Goal: Task Accomplishment & Management: Manage account settings

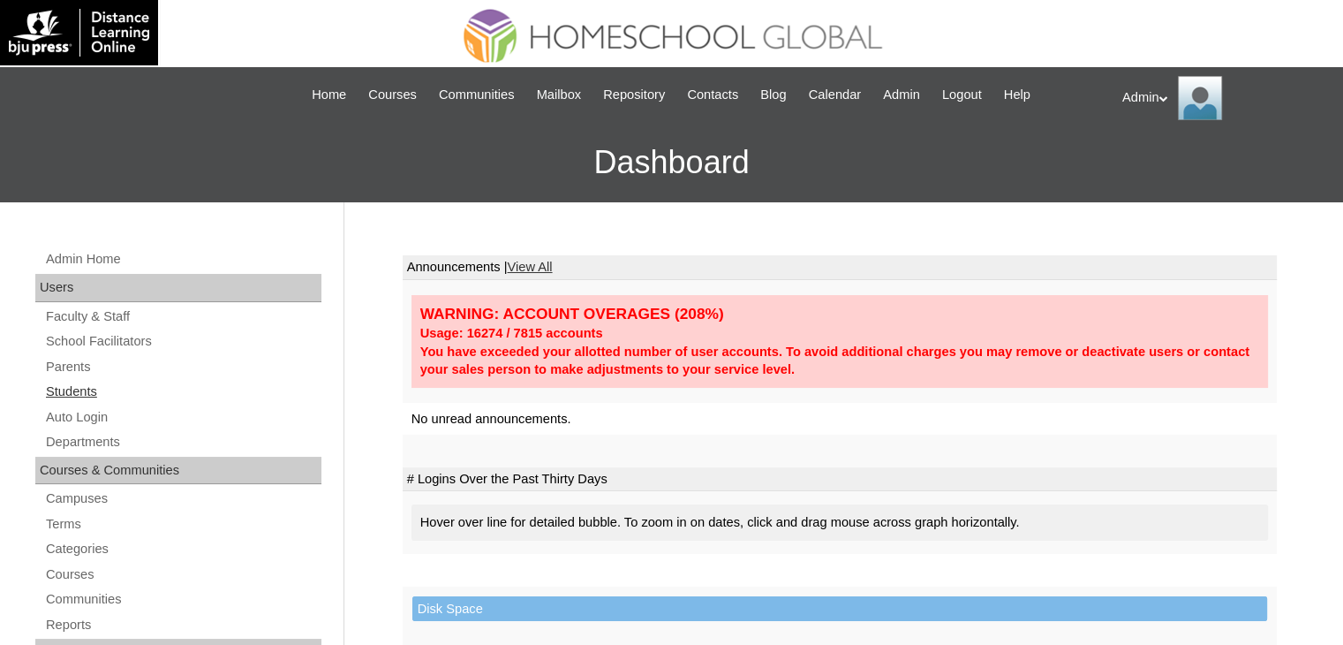
click at [72, 388] on link "Students" at bounding box center [182, 392] width 277 height 22
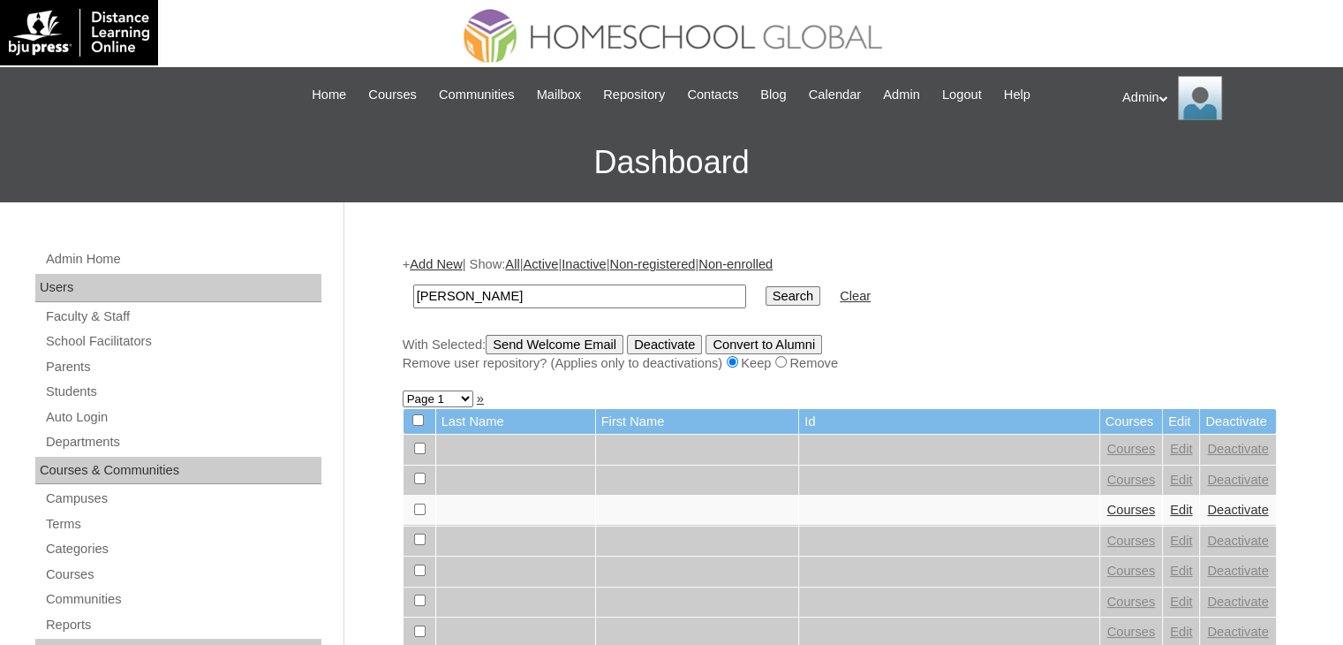
type input "Matias"
click at [765, 295] on input "Search" at bounding box center [792, 295] width 55 height 19
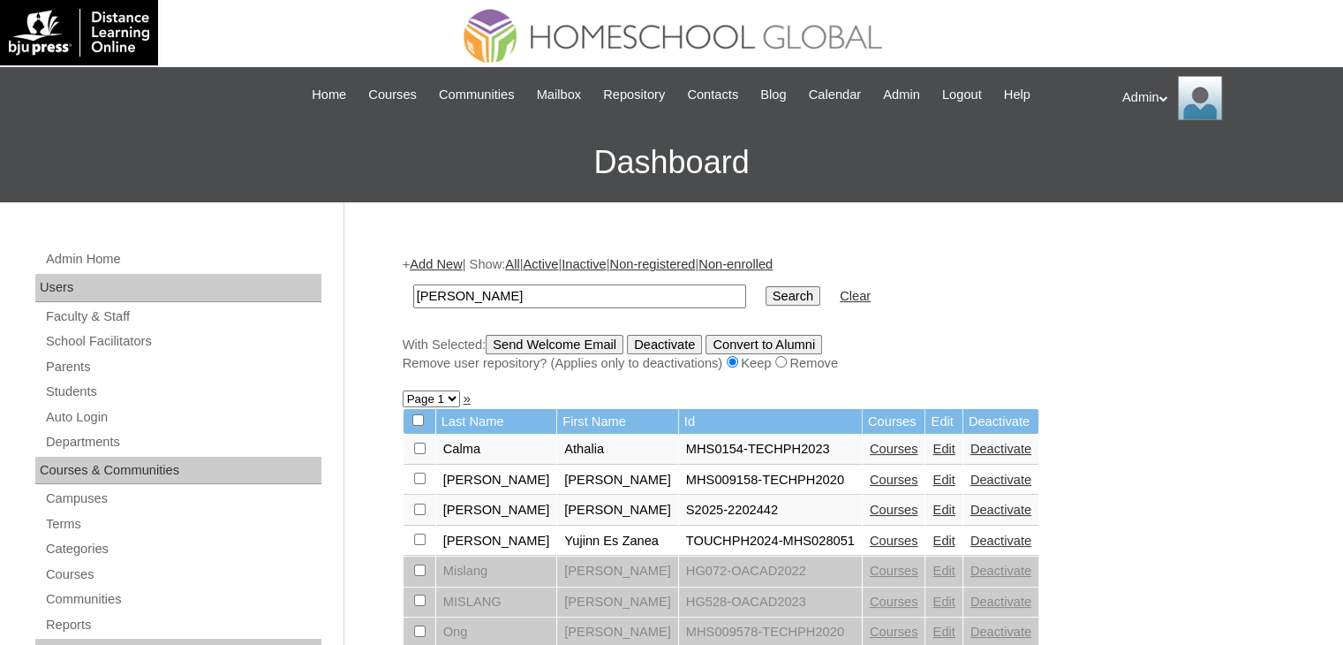
click at [870, 509] on link "Courses" at bounding box center [894, 509] width 49 height 14
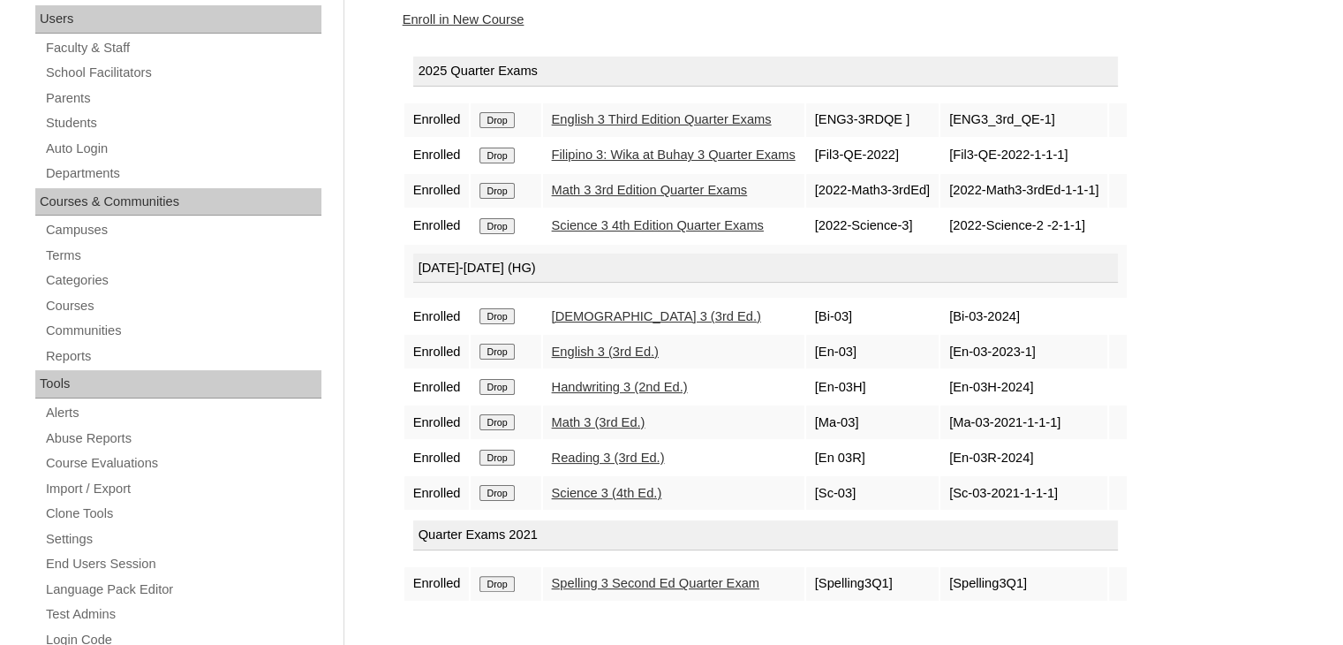
scroll to position [272, 0]
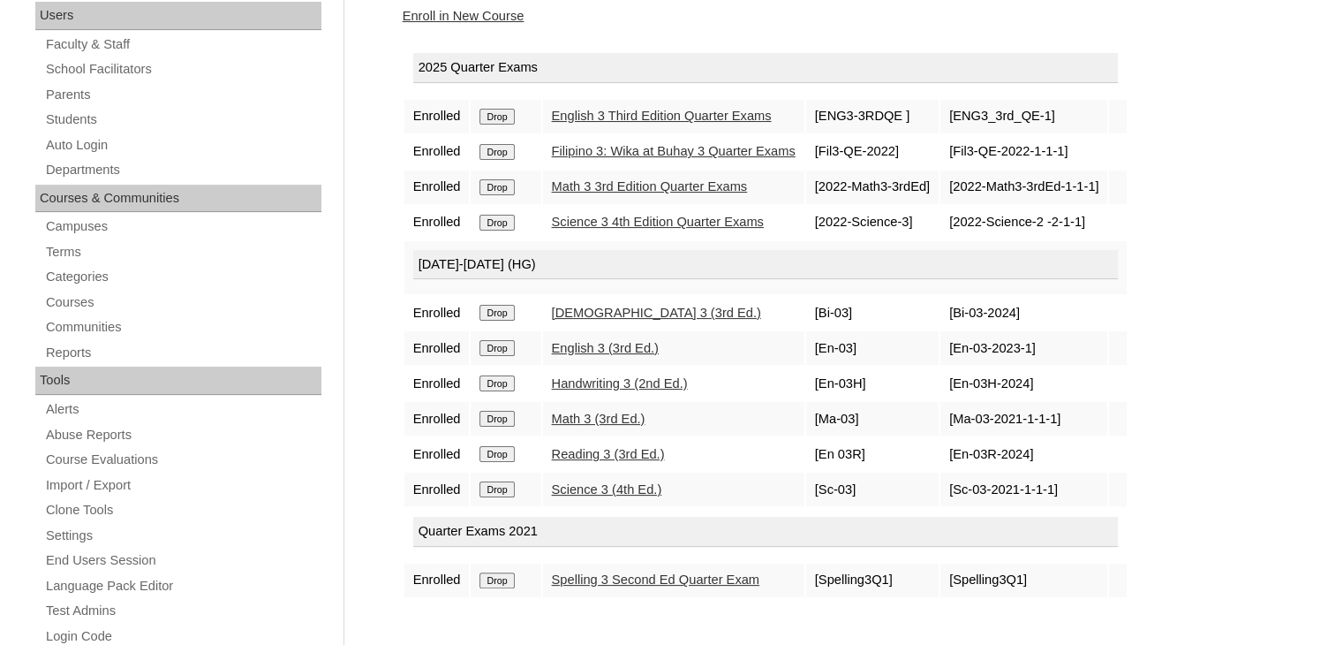
click at [497, 124] on input "Drop" at bounding box center [496, 117] width 34 height 16
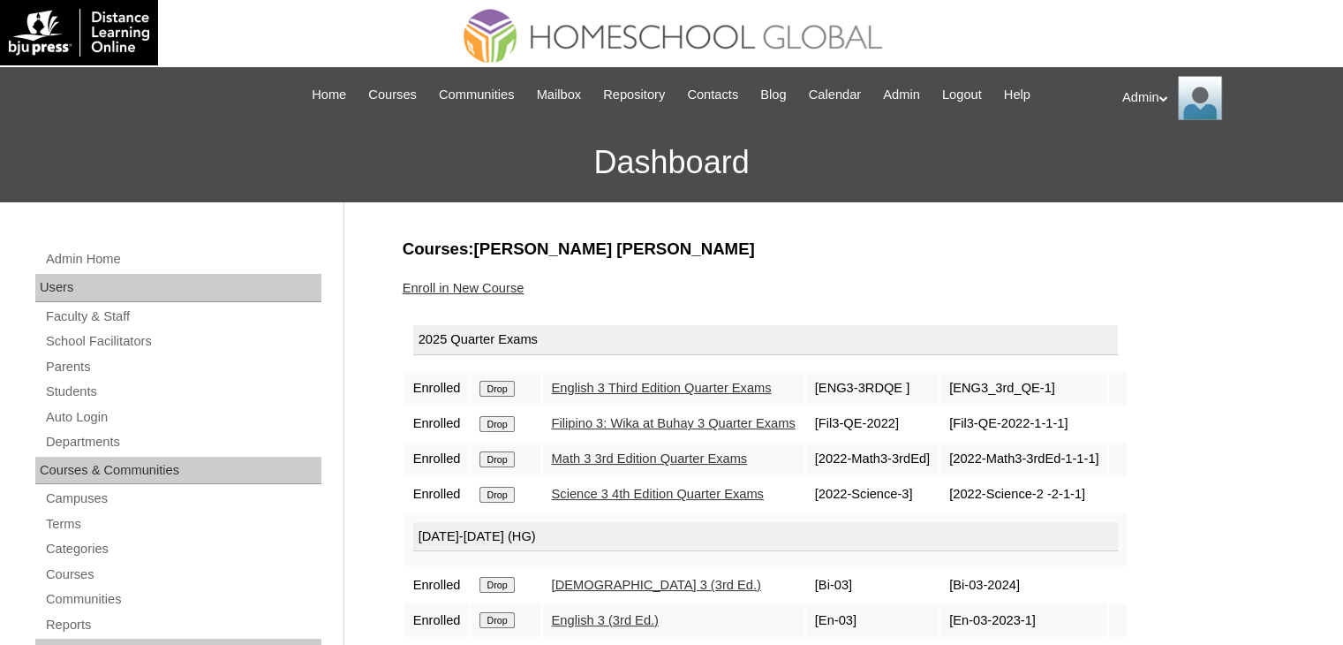
click at [481, 286] on link "Enroll in New Course" at bounding box center [464, 288] width 122 height 14
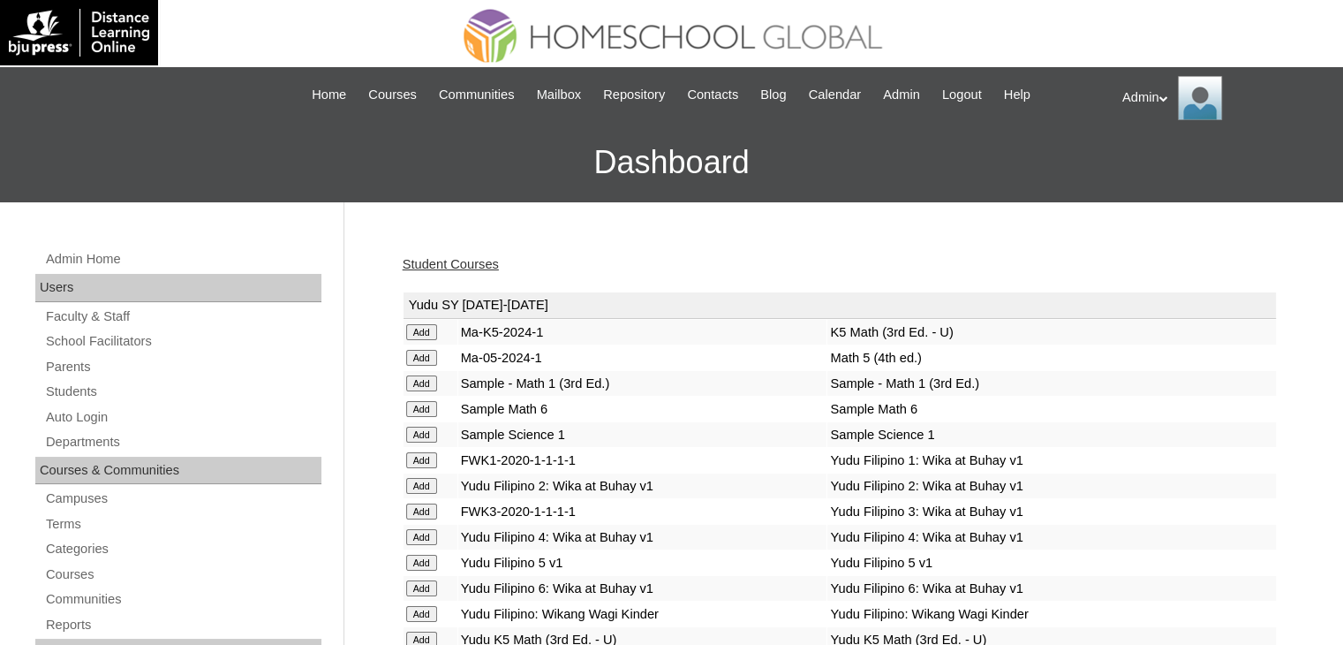
scroll to position [2987, 0]
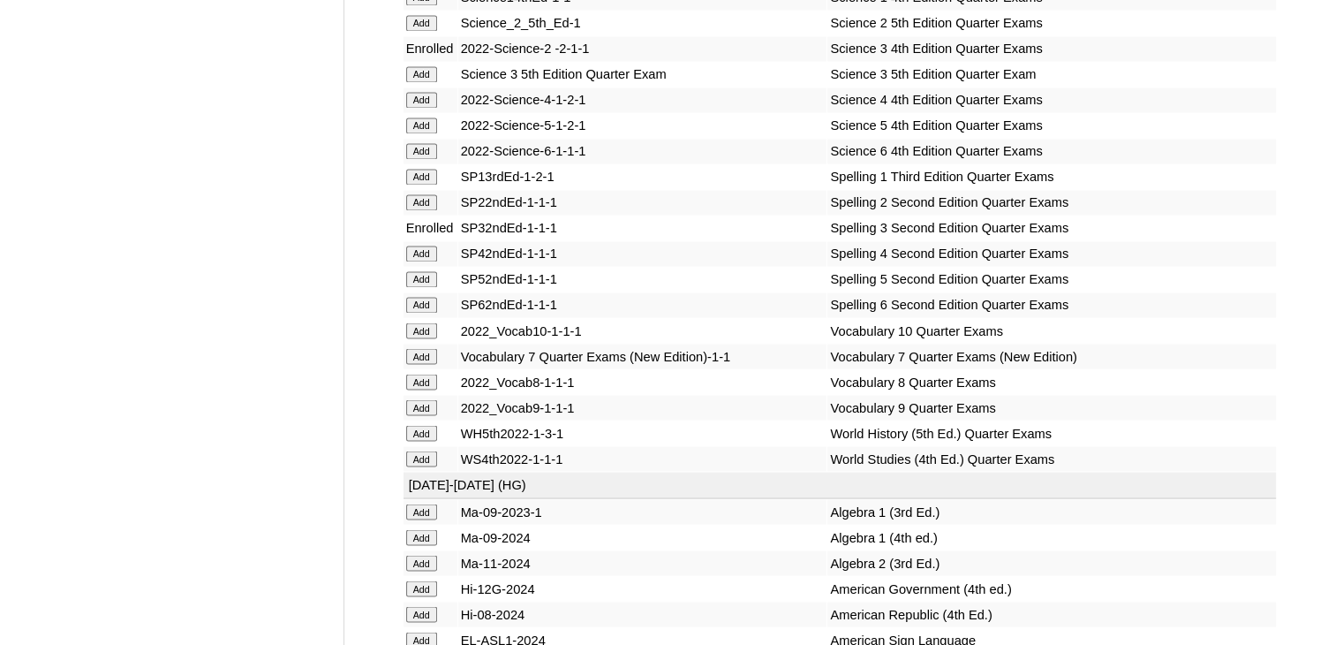
scroll to position [6777, 0]
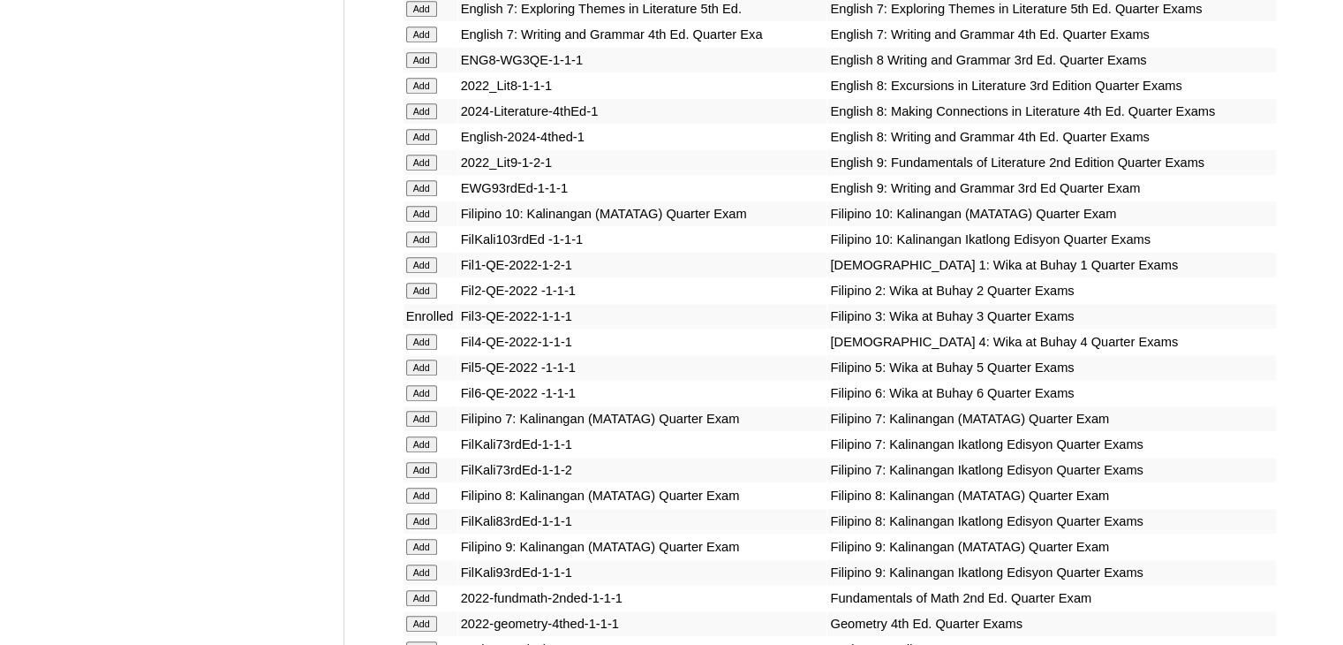
scroll to position [4870, 0]
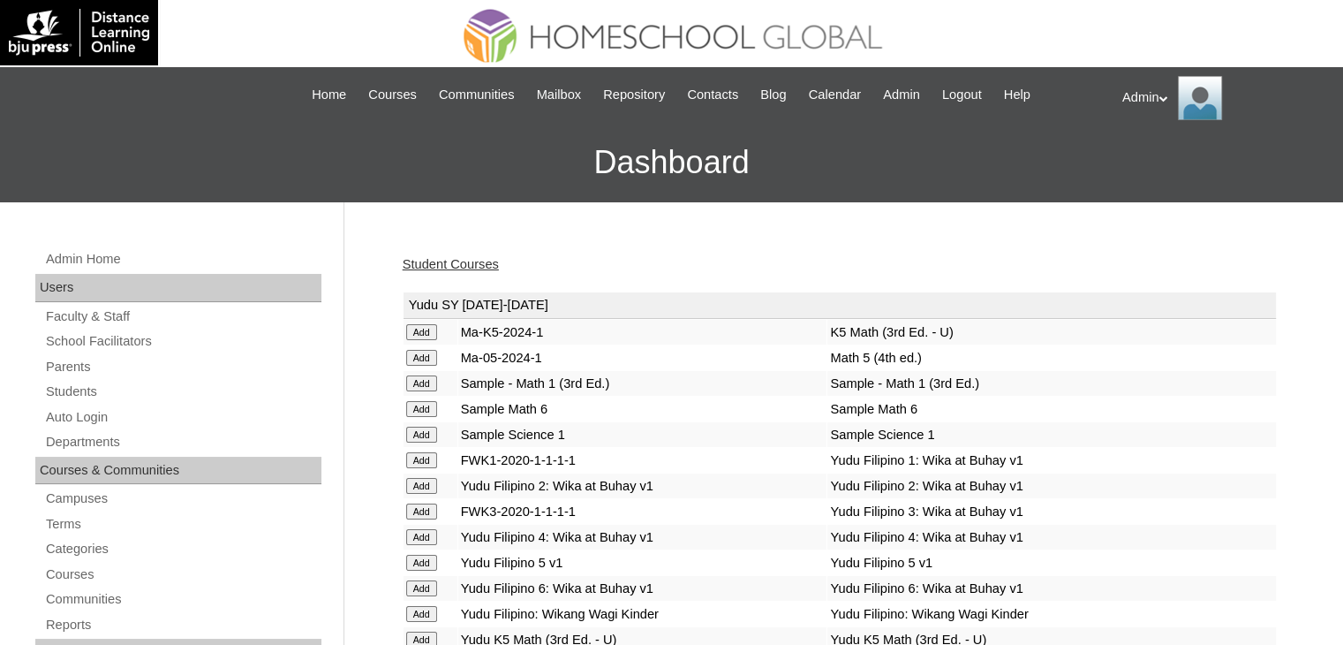
scroll to position [772, 0]
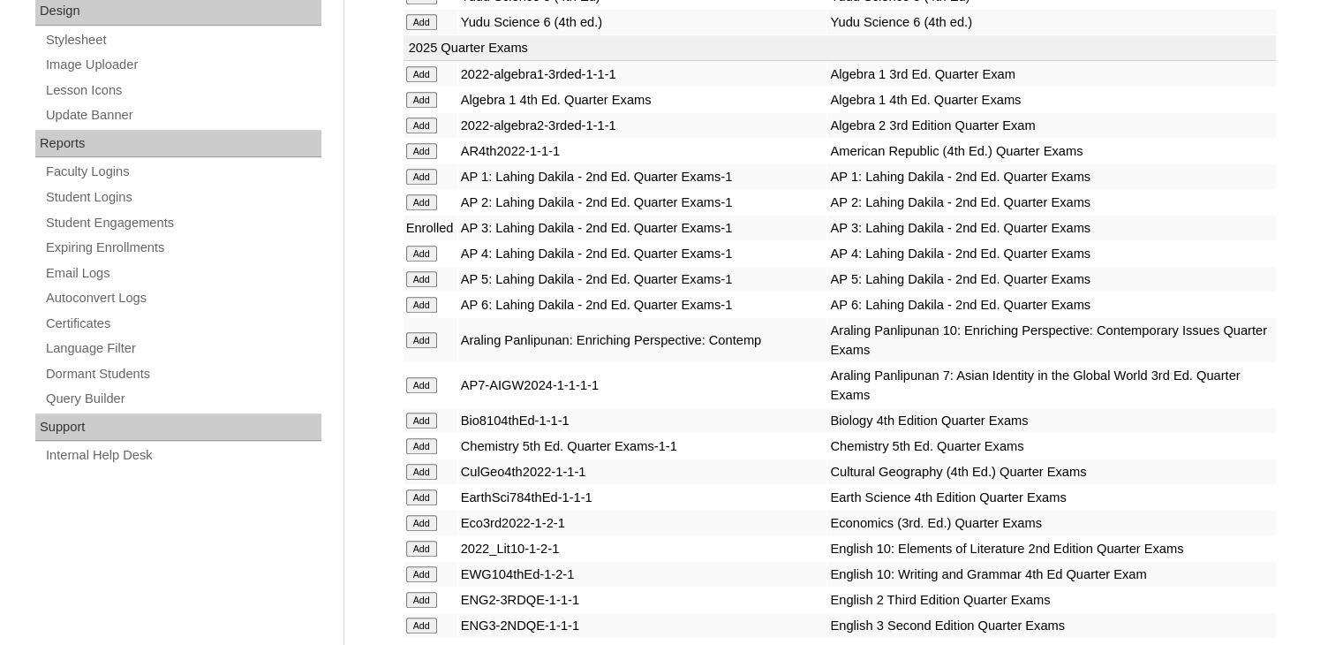
scroll to position [3548, 0]
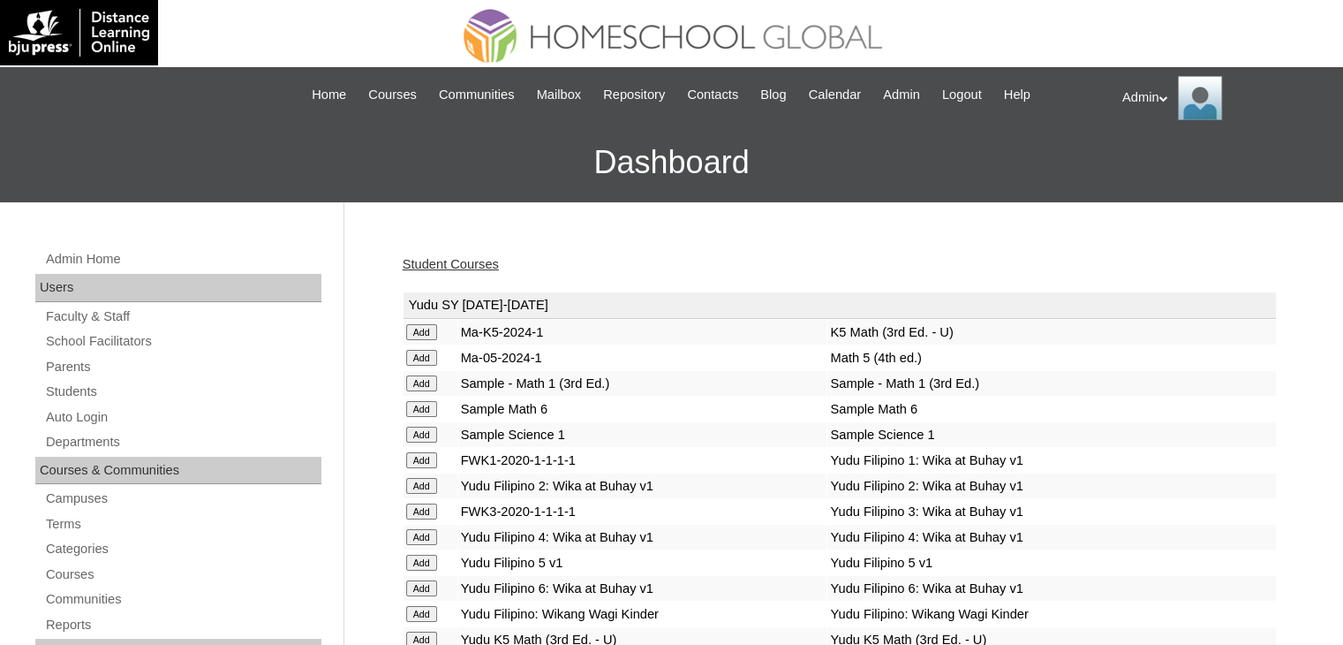
click at [470, 259] on link "Student Courses" at bounding box center [451, 264] width 96 height 14
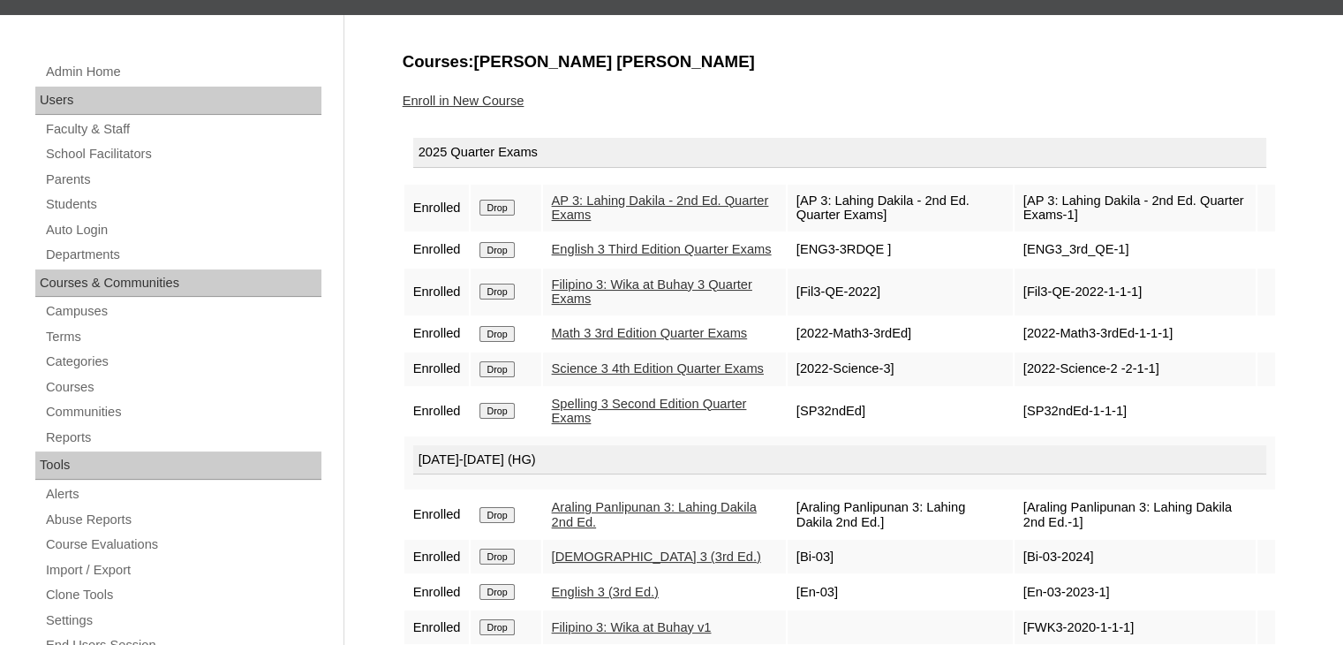
scroll to position [184, 0]
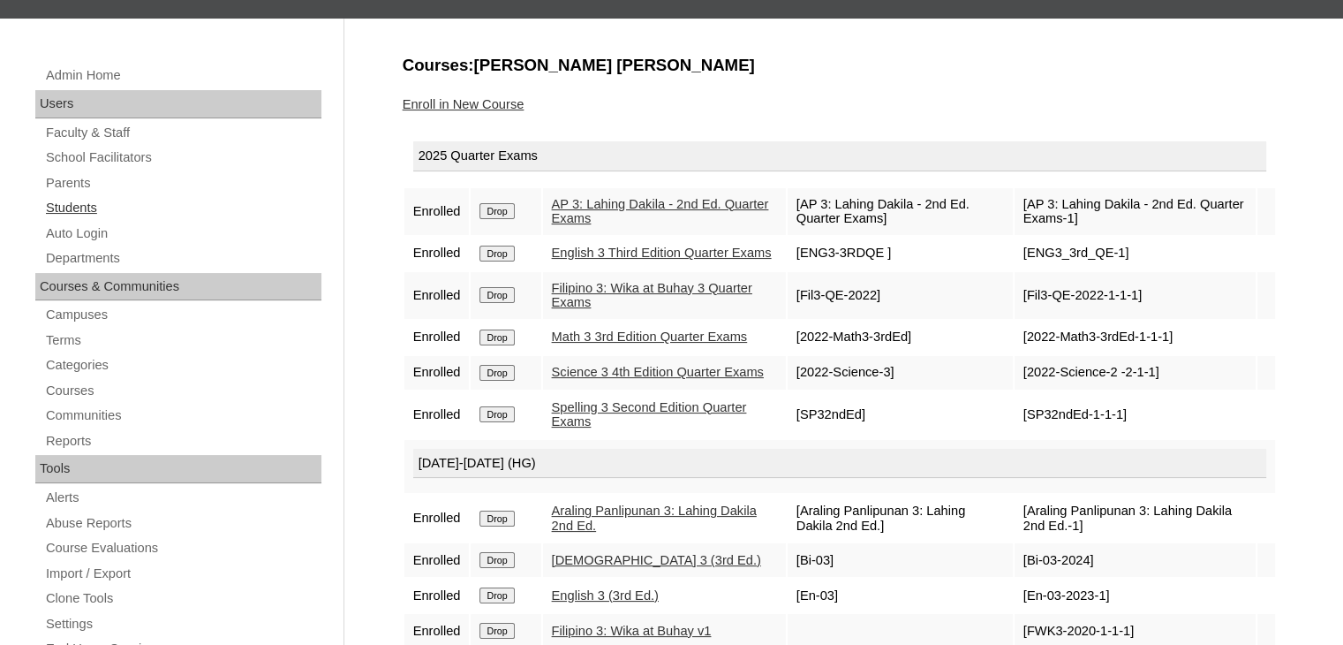
click at [80, 210] on link "Students" at bounding box center [182, 208] width 277 height 22
